Goal: Navigation & Orientation: Find specific page/section

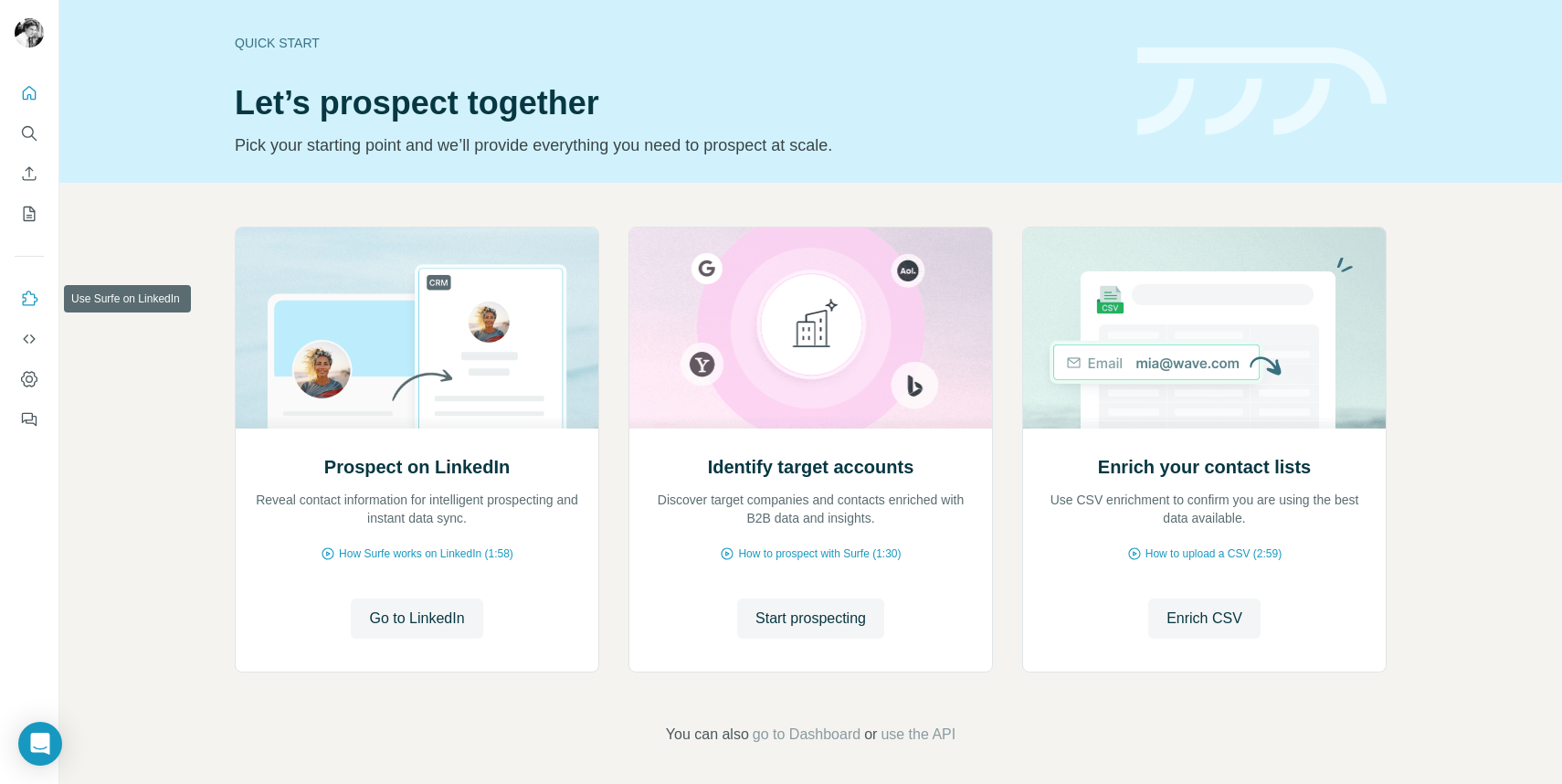
click at [34, 301] on icon "Use Surfe on LinkedIn" at bounding box center [31, 297] width 15 height 15
click at [32, 103] on button "Quick start" at bounding box center [29, 93] width 29 height 33
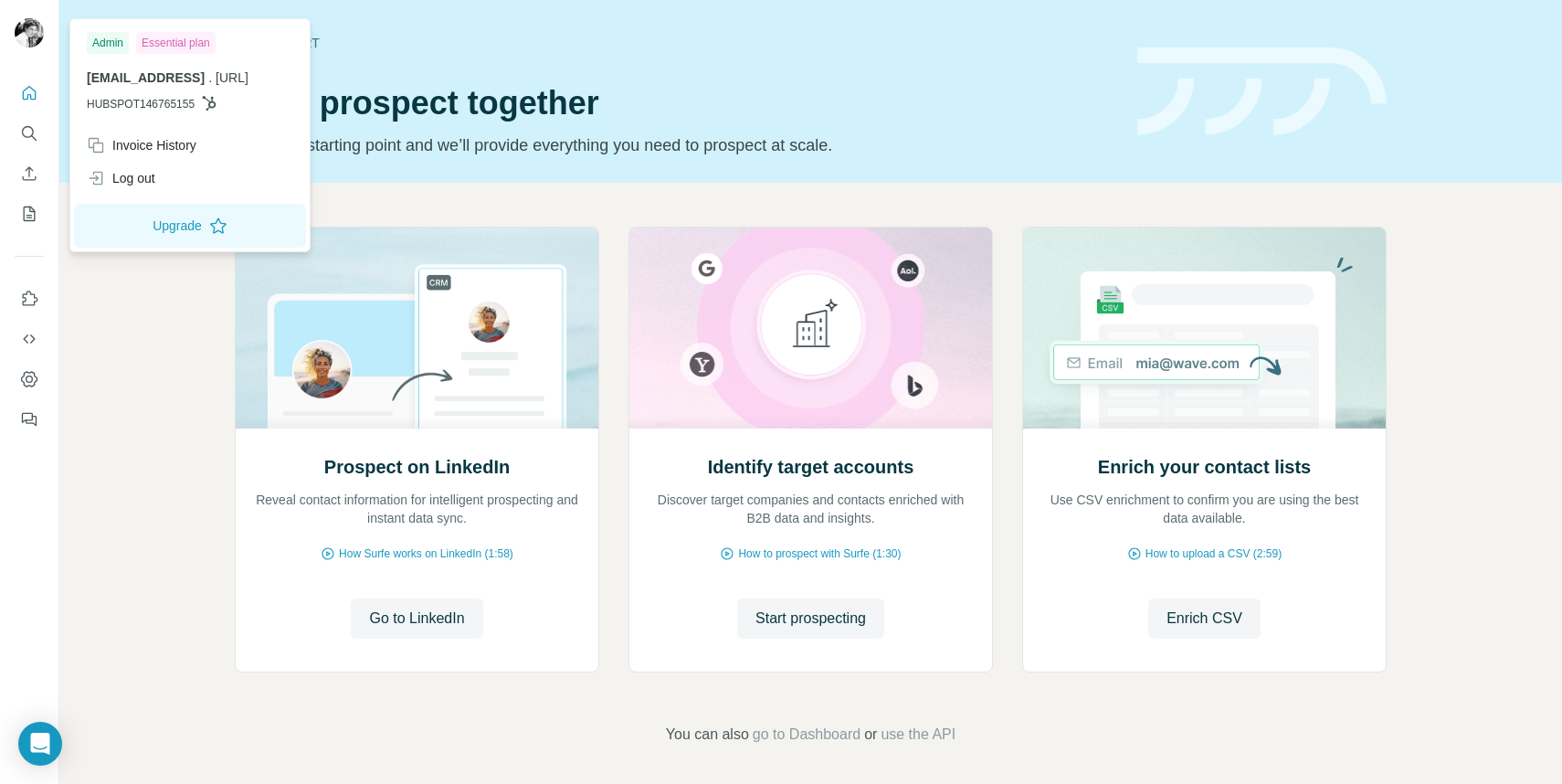
click at [24, 45] on img at bounding box center [29, 33] width 29 height 29
click at [31, 102] on button "Quick start" at bounding box center [29, 93] width 29 height 33
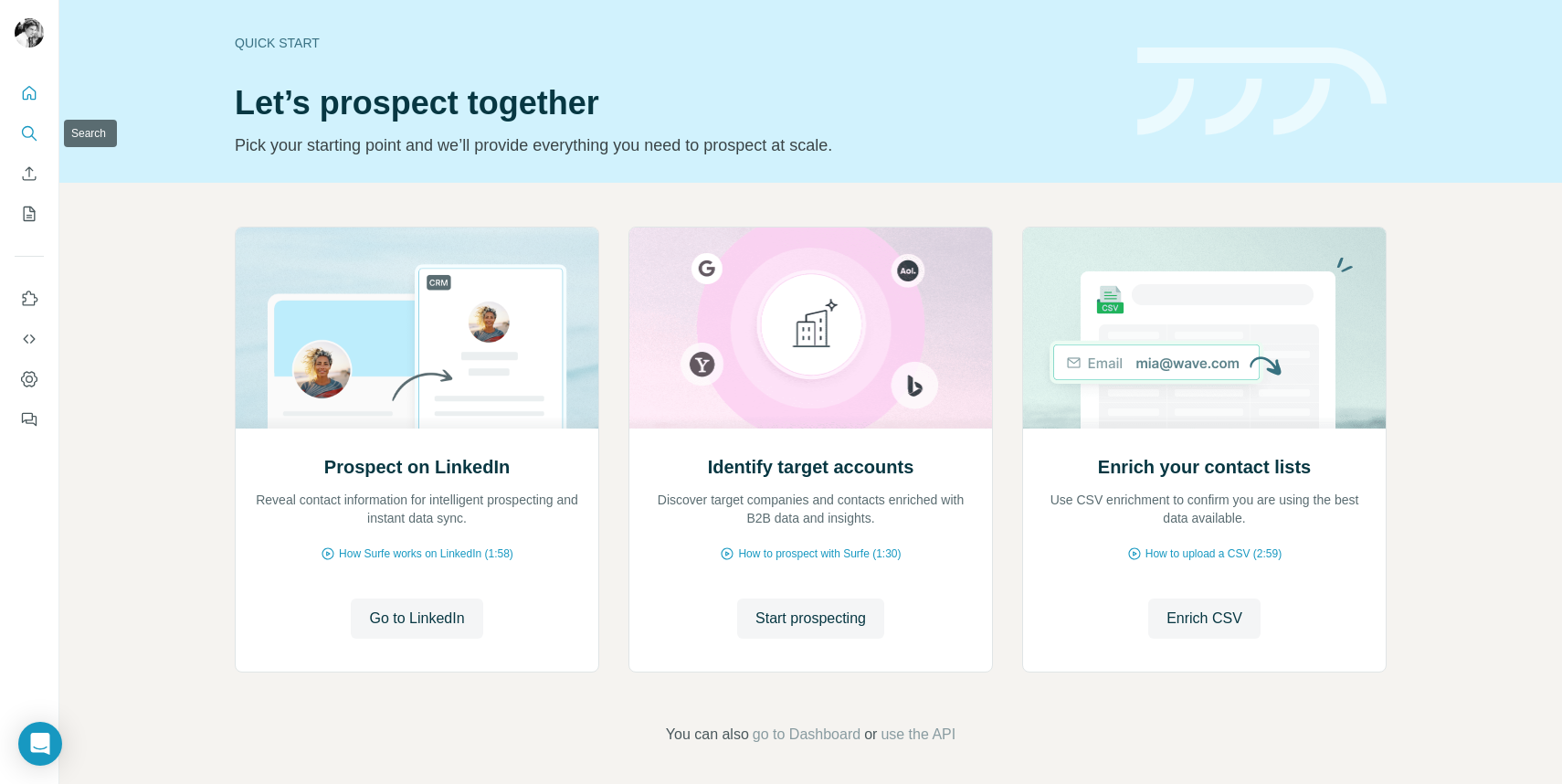
click at [34, 140] on icon "Search" at bounding box center [29, 133] width 18 height 18
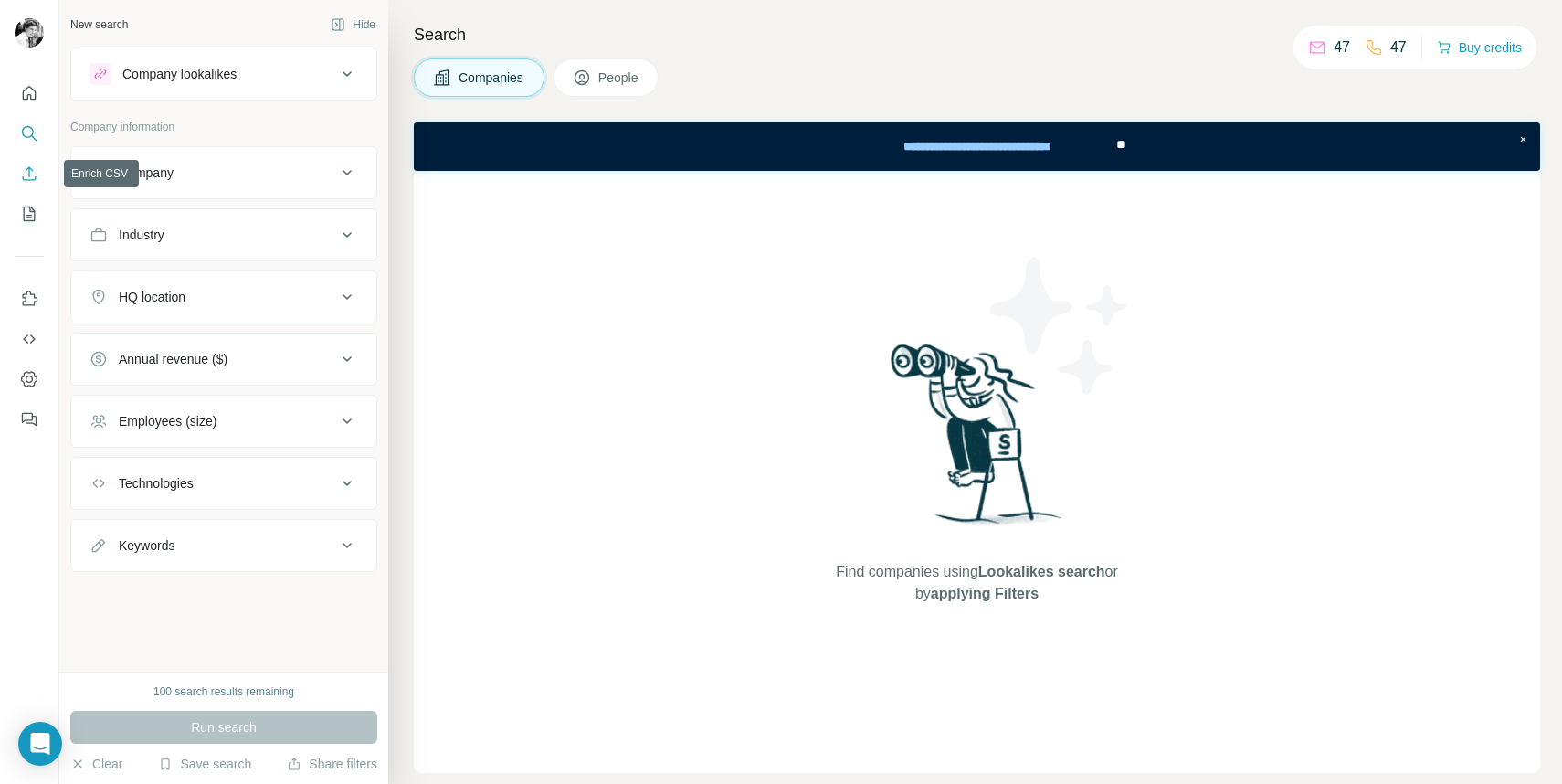
click at [34, 166] on icon "Enrich CSV" at bounding box center [29, 173] width 18 height 18
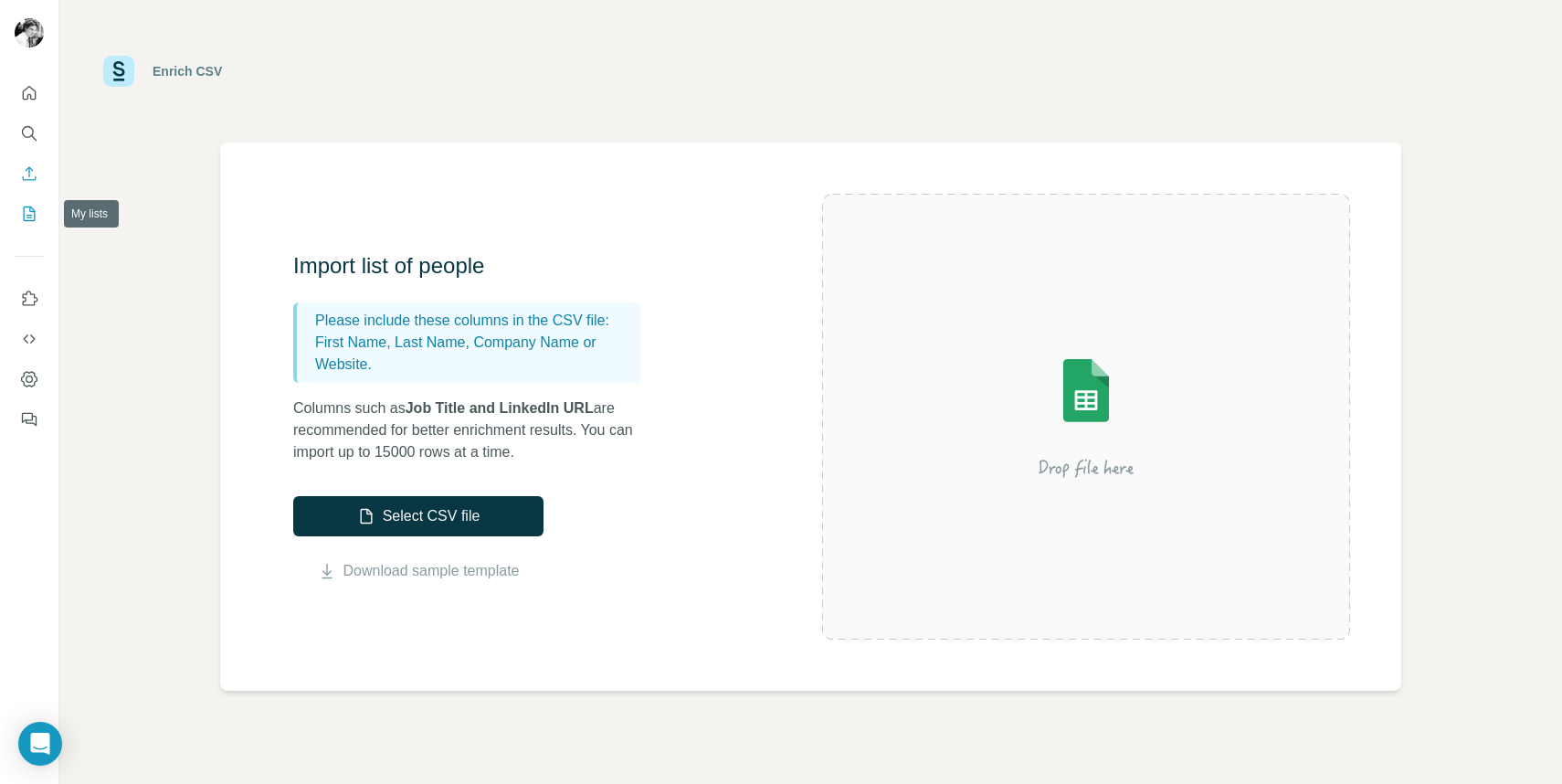
click at [35, 217] on icon "My lists" at bounding box center [29, 213] width 18 height 18
